Goal: Information Seeking & Learning: Find specific fact

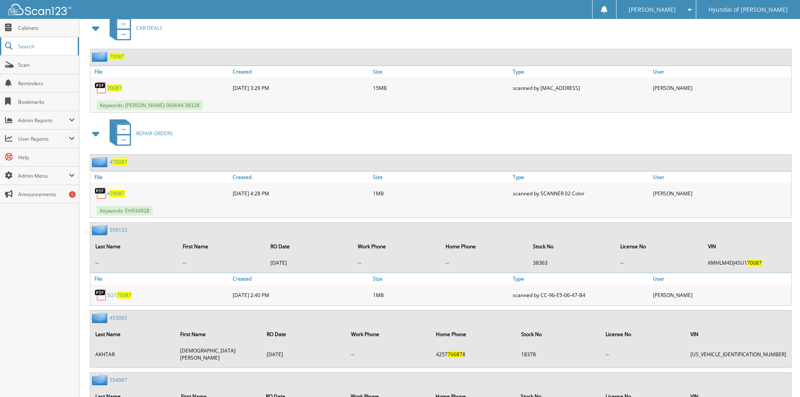
click at [28, 47] on span "Search" at bounding box center [45, 46] width 55 height 7
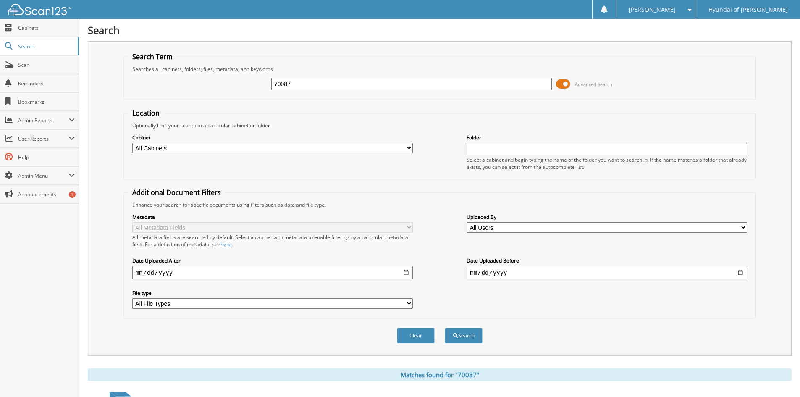
drag, startPoint x: 282, startPoint y: 82, endPoint x: 226, endPoint y: 78, distance: 56.9
click at [226, 78] on div "70087 Advanced Search" at bounding box center [440, 84] width 624 height 23
type input "65952"
click at [445, 328] on button "Search" at bounding box center [464, 336] width 38 height 16
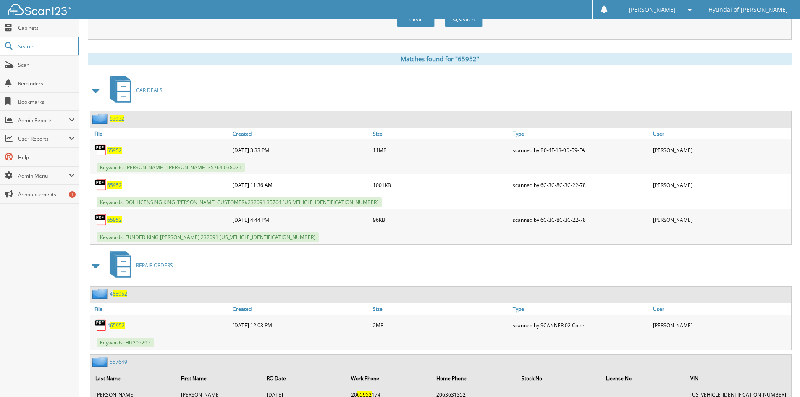
scroll to position [375, 0]
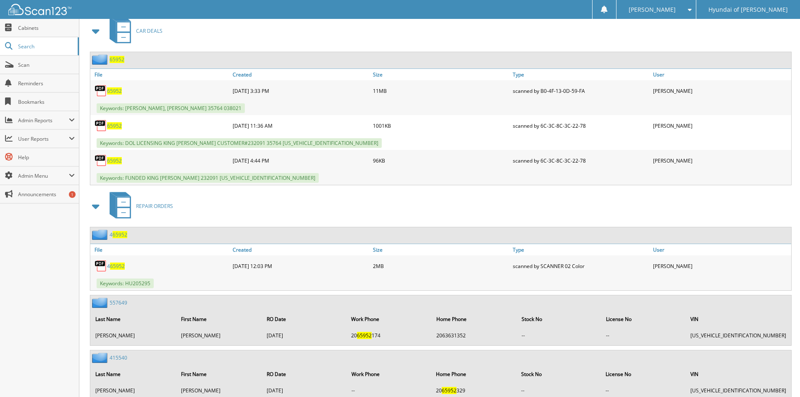
click at [114, 90] on span "65952" at bounding box center [114, 90] width 15 height 7
